Goal: Check status: Check status

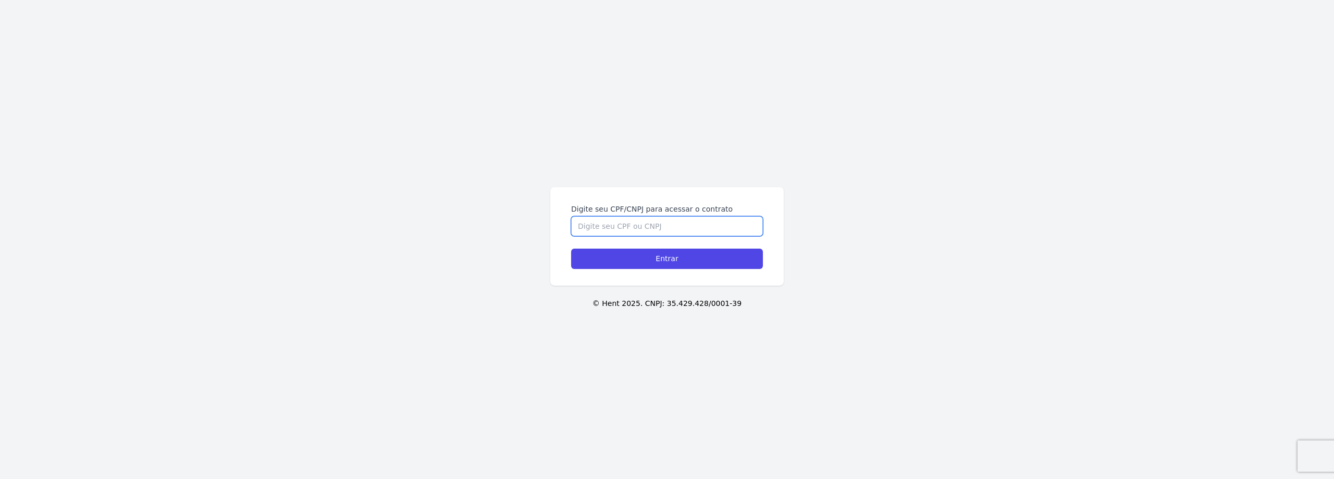
drag, startPoint x: 629, startPoint y: 229, endPoint x: 635, endPoint y: 231, distance: 5.6
click at [629, 228] on input "Digite seu CPF/CNPJ para acessar o contrato" at bounding box center [667, 226] width 192 height 20
click at [650, 228] on input "Digite seu CPF/CNPJ para acessar o contrato" at bounding box center [667, 226] width 192 height 20
type input "16134382736"
click at [571, 248] on input "Entrar" at bounding box center [667, 258] width 192 height 20
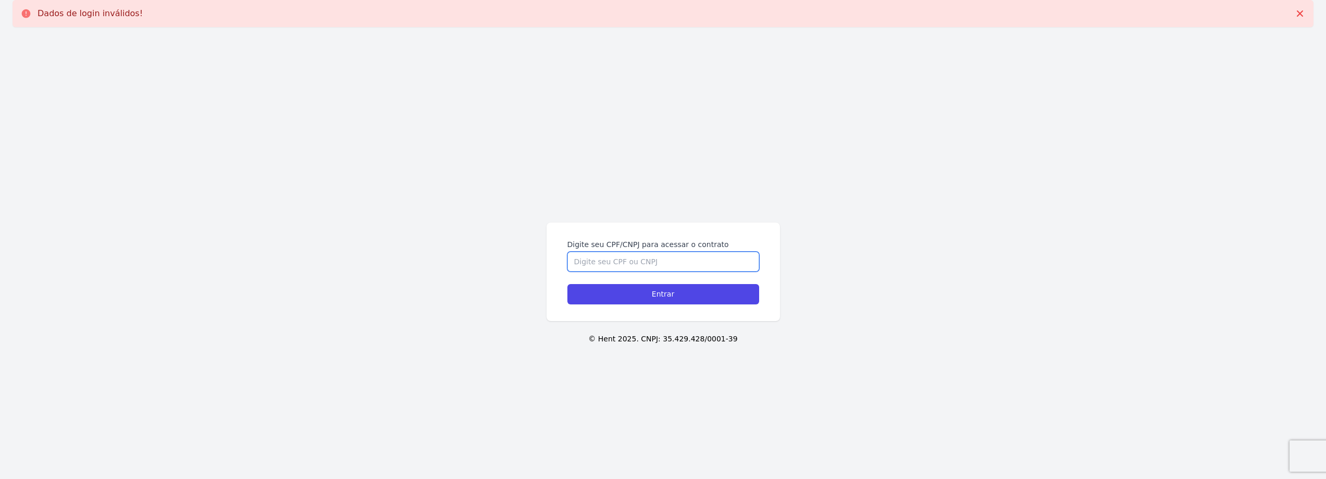
click at [663, 262] on input "Digite seu CPF/CNPJ para acessar o contrato" at bounding box center [663, 262] width 192 height 20
click at [664, 262] on input "Digite seu CPF/CNPJ para acessar o contrato" at bounding box center [663, 262] width 192 height 20
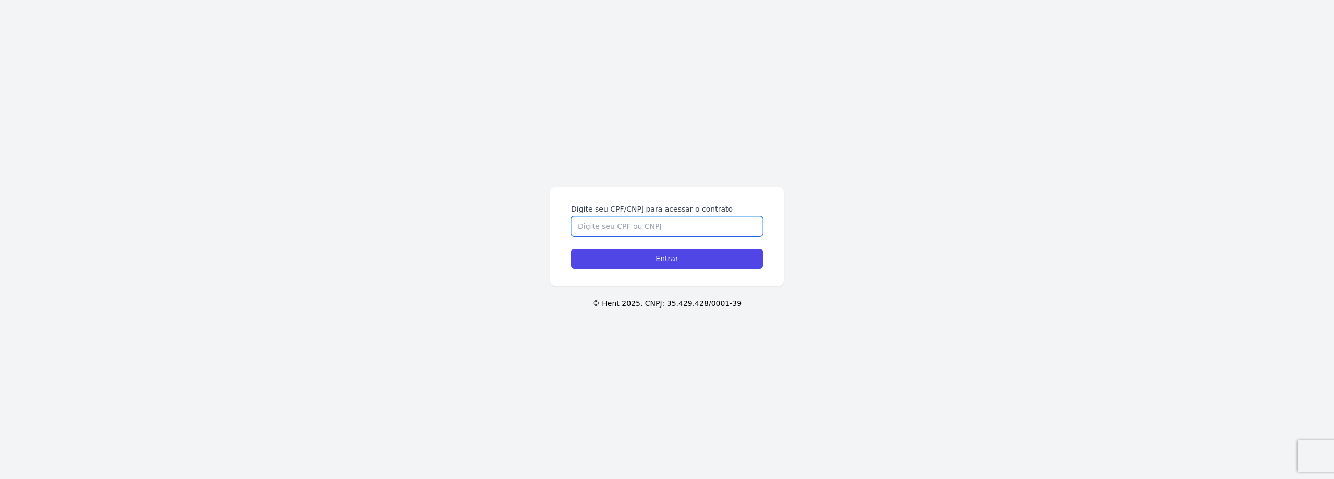
click at [642, 227] on input "Digite seu CPF/CNPJ para acessar o contrato" at bounding box center [667, 226] width 192 height 20
type input "16134382736"
click at [571, 248] on input "Entrar" at bounding box center [667, 258] width 192 height 20
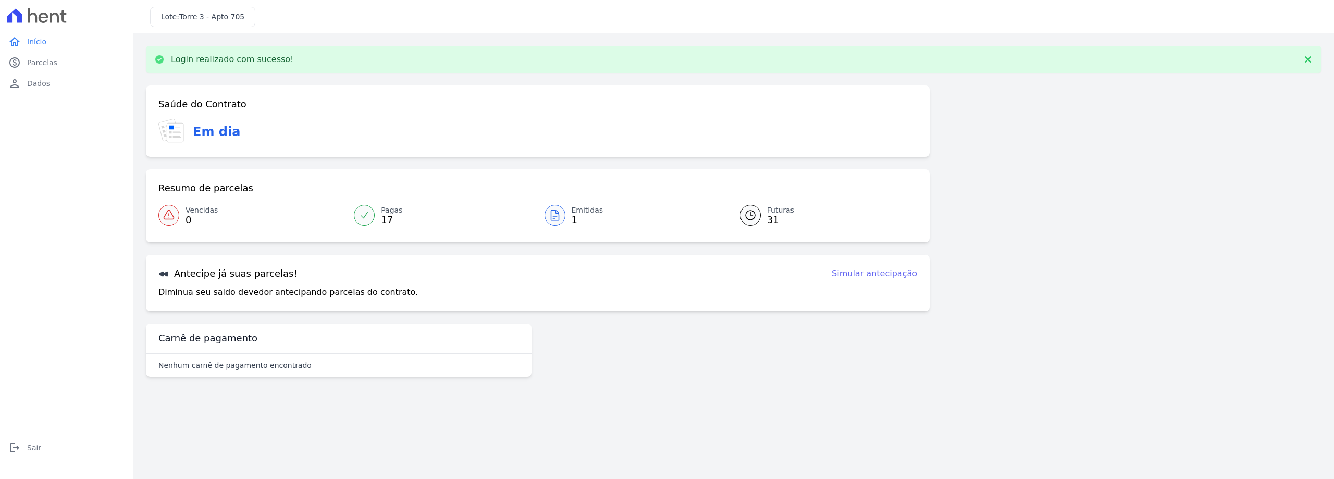
click at [578, 213] on span "Emitidas" at bounding box center [587, 210] width 32 height 11
